Goal: Information Seeking & Learning: Find specific page/section

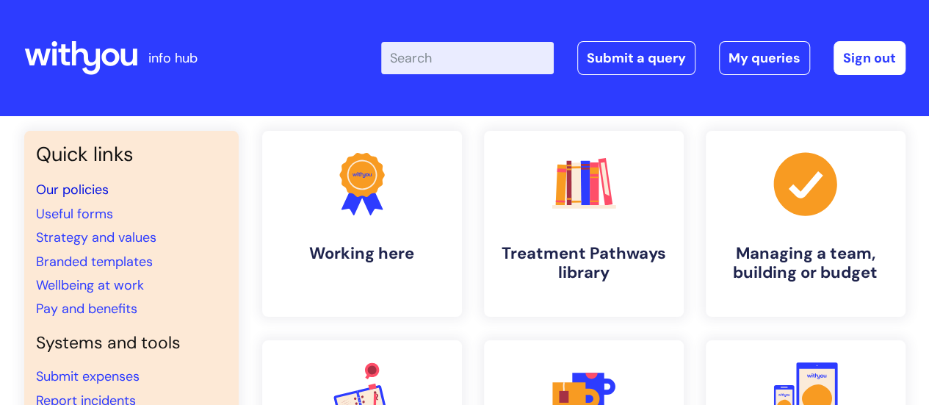
click at [71, 189] on link "Our policies" at bounding box center [72, 190] width 73 height 18
click at [436, 50] on input "Enter your search term here..." at bounding box center [467, 58] width 173 height 32
type input "group"
click button "Search" at bounding box center [0, 0] width 0 height 0
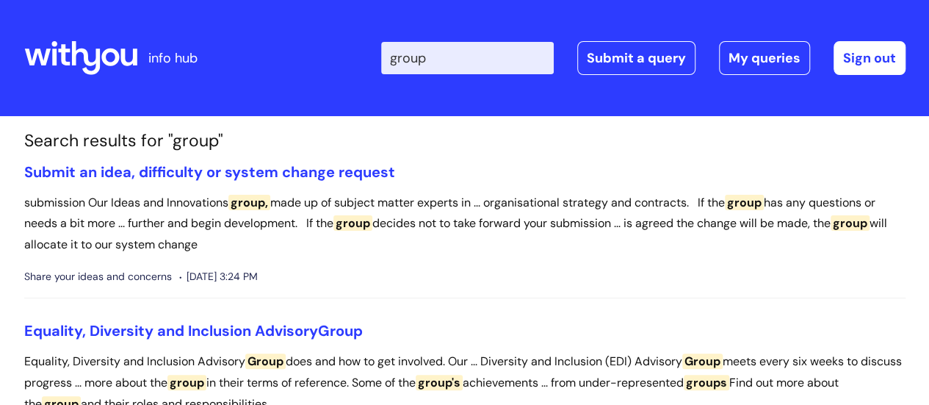
click at [66, 8] on header "info hub Enter your search term here... group Search Submit a query My queries …" at bounding box center [464, 58] width 929 height 116
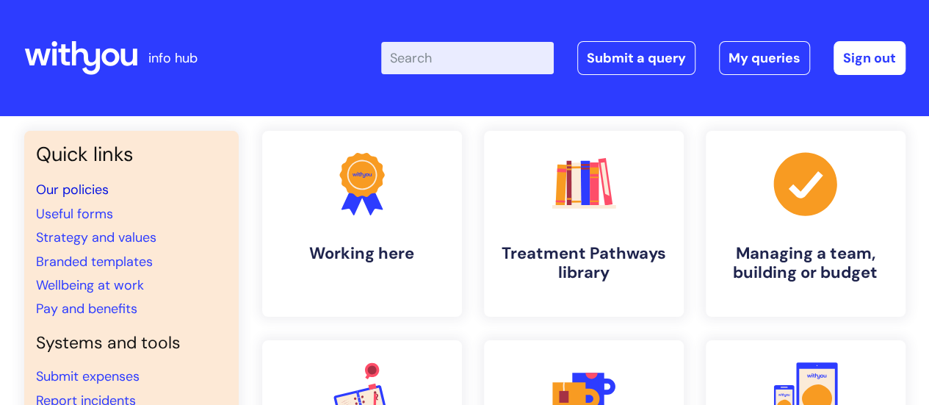
click at [75, 184] on link "Our policies" at bounding box center [72, 190] width 73 height 18
click at [65, 190] on link "Our policies" at bounding box center [72, 190] width 73 height 18
